Goal: Task Accomplishment & Management: Use online tool/utility

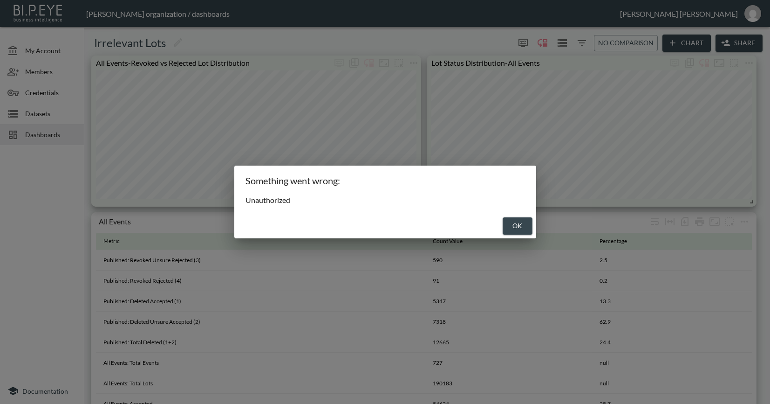
scroll to position [368, 0]
click at [516, 226] on button "OK" at bounding box center [518, 225] width 30 height 17
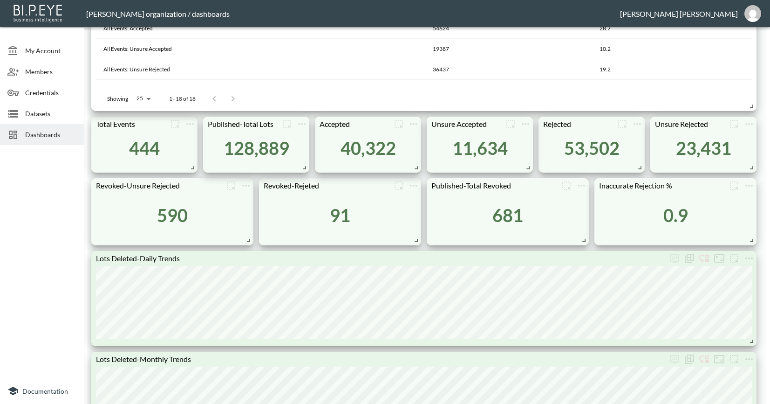
scroll to position [371, 0]
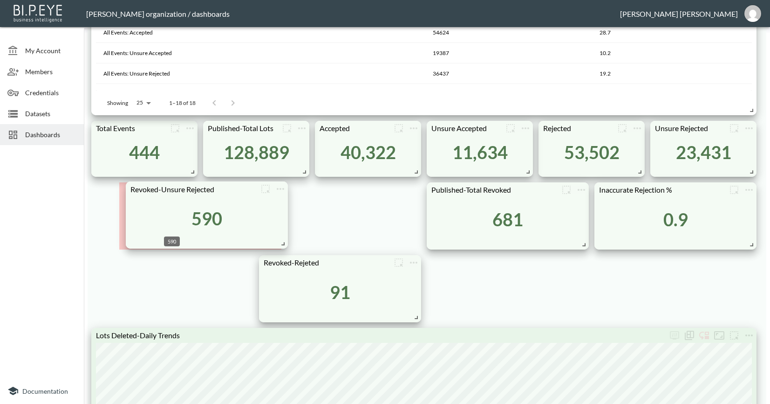
drag, startPoint x: 161, startPoint y: 222, endPoint x: 196, endPoint y: 221, distance: 34.5
click at [196, 221] on div "590" at bounding box center [207, 217] width 31 height 21
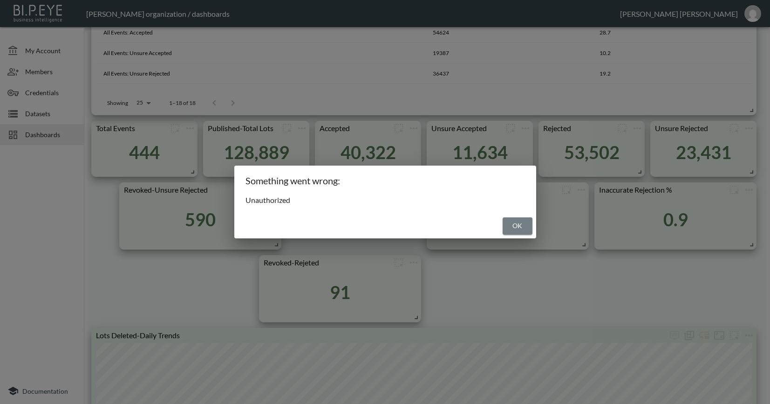
click at [521, 234] on button "OK" at bounding box center [518, 225] width 30 height 17
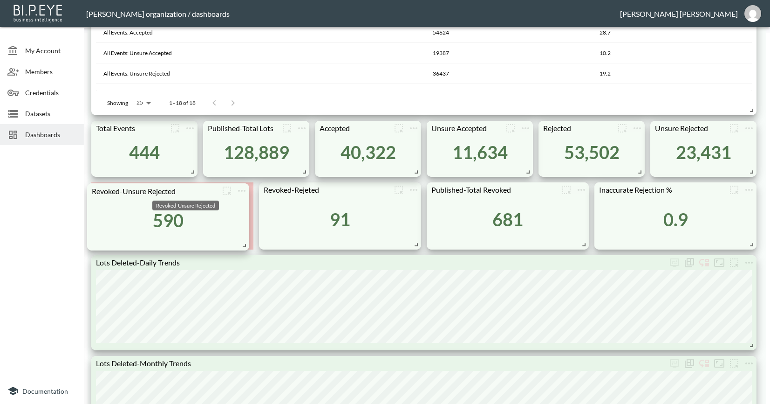
drag, startPoint x: 200, startPoint y: 194, endPoint x: 168, endPoint y: 195, distance: 32.2
click at [168, 195] on div "Revoked-Unsure Rejected" at bounding box center [185, 202] width 69 height 17
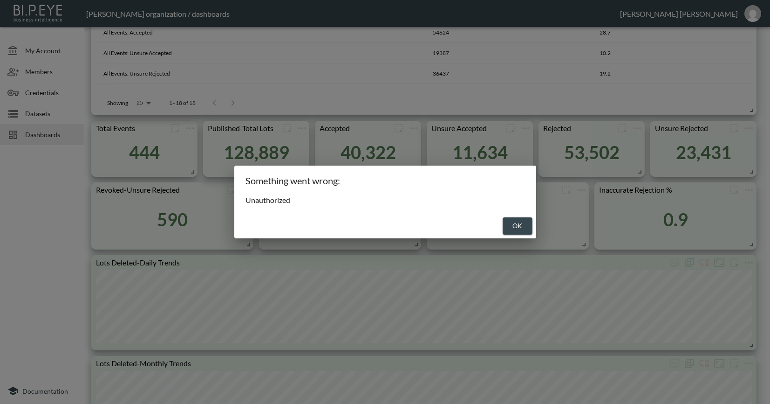
click at [522, 230] on button "OK" at bounding box center [518, 225] width 30 height 17
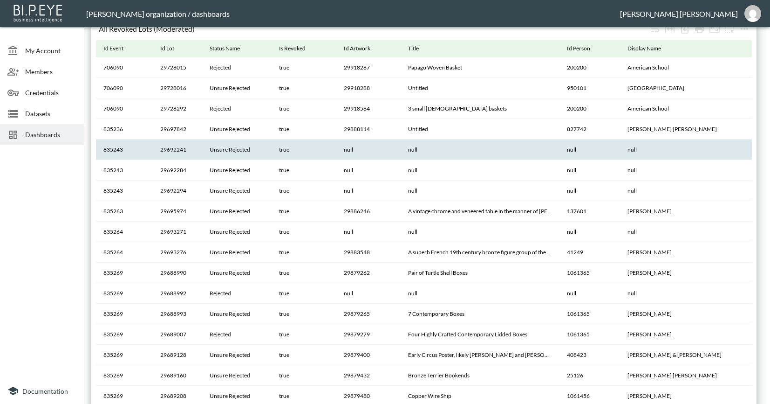
scroll to position [1143, 0]
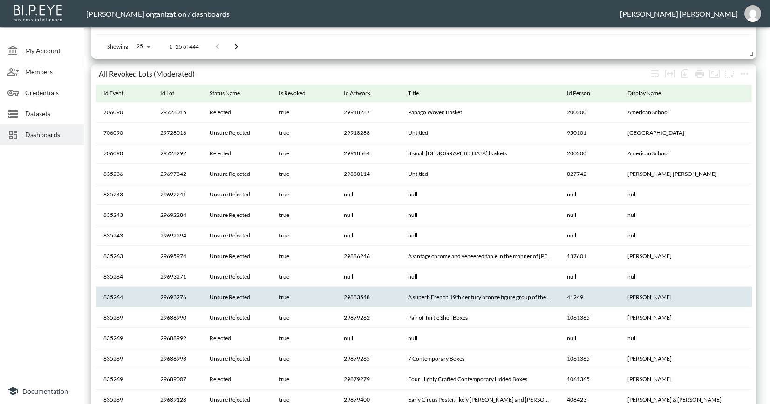
click at [108, 297] on th "835264" at bounding box center [124, 297] width 57 height 21
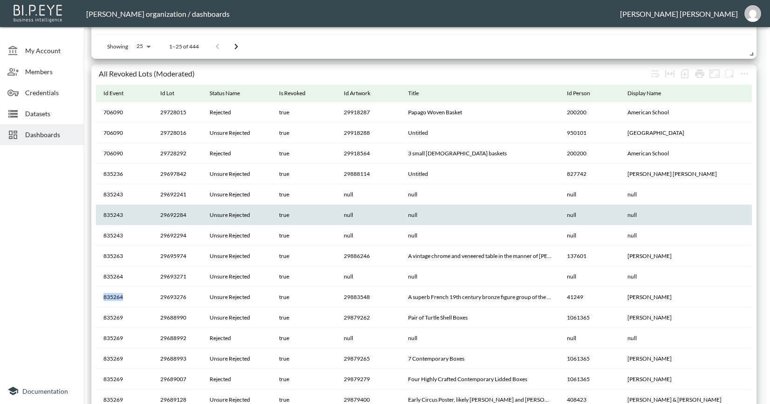
copy th "835264"
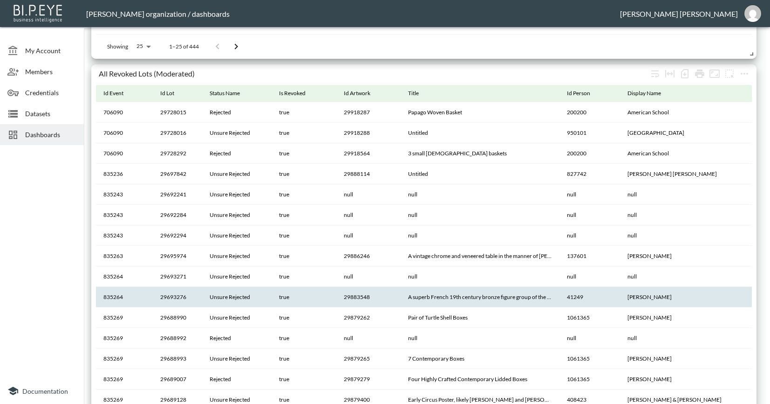
click at [177, 296] on th "29693276" at bounding box center [177, 297] width 49 height 21
copy th "29693276"
drag, startPoint x: 421, startPoint y: 296, endPoint x: 543, endPoint y: 298, distance: 122.1
click at [543, 298] on th "A superb French 19th century bronze figure group of the fawn, maiden and cherub…" at bounding box center [480, 297] width 159 height 21
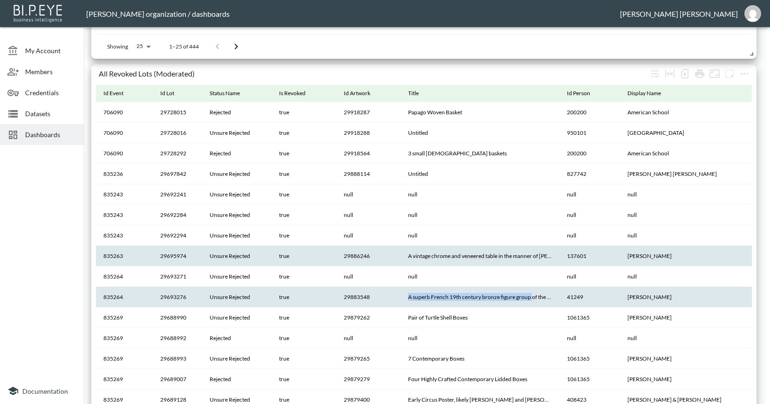
copy th "A superb French 19th century bronze figure group"
